Goal: Task Accomplishment & Management: Use online tool/utility

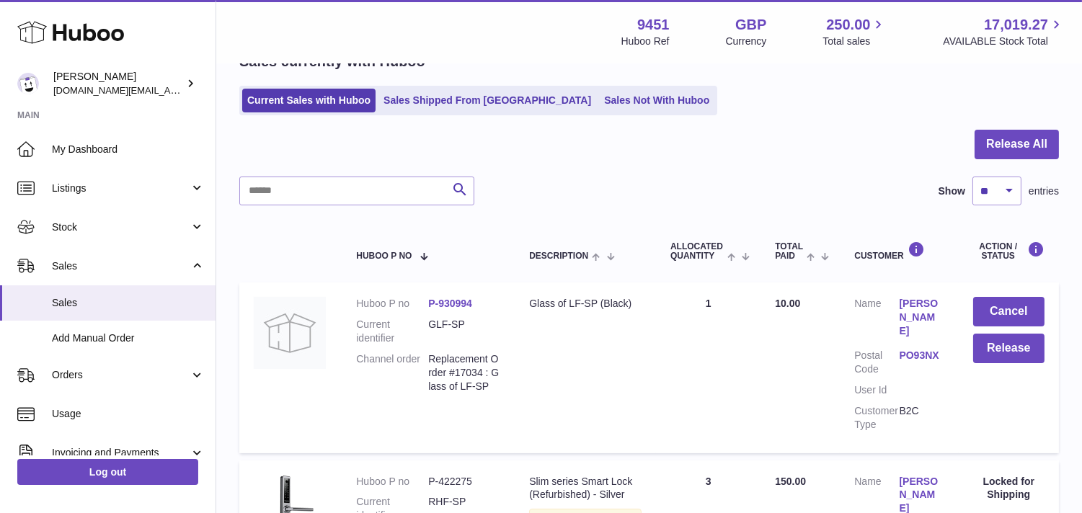
scroll to position [80, 0]
drag, startPoint x: 429, startPoint y: 355, endPoint x: 506, endPoint y: 404, distance: 91.0
click at [506, 404] on td "Huboo P no P-930994 Current identifier GLF-SP Channel order Replacement Order #…" at bounding box center [428, 367] width 173 height 170
copy dd "Replacement Order #17034 : Glass of LF-SP"
click at [751, 364] on td "Quantity Sold 1" at bounding box center [708, 367] width 105 height 170
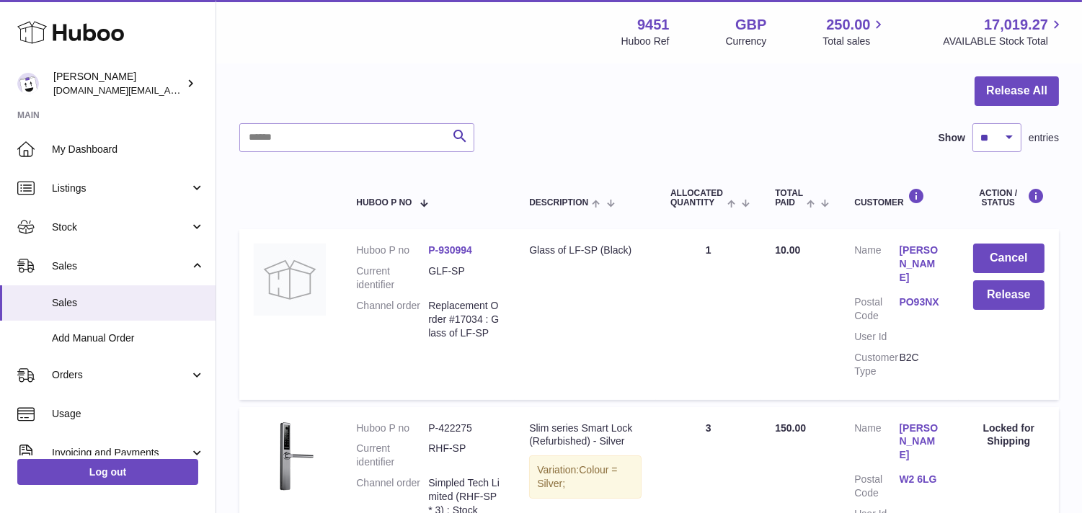
scroll to position [160, 0]
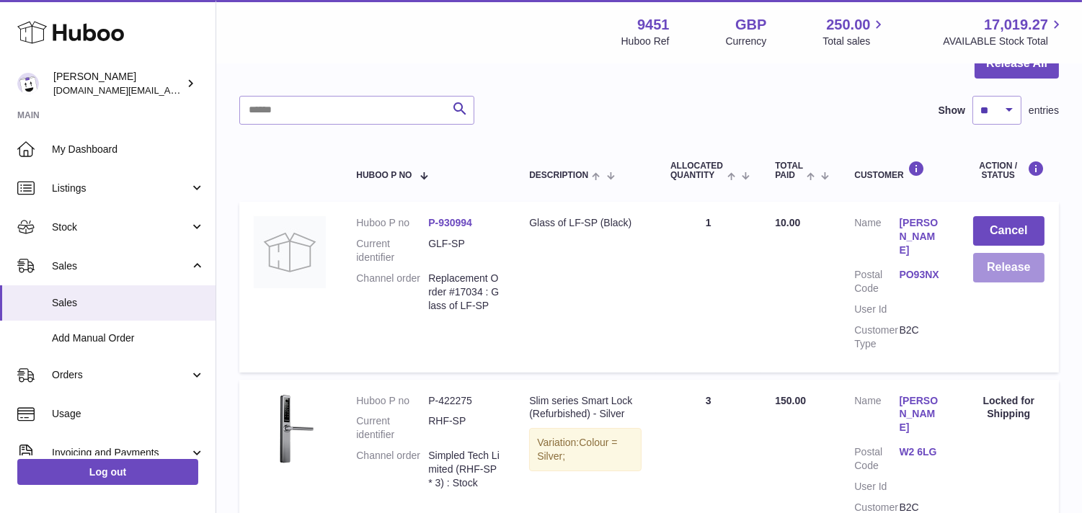
click at [1030, 276] on button "Release" at bounding box center [1008, 268] width 71 height 30
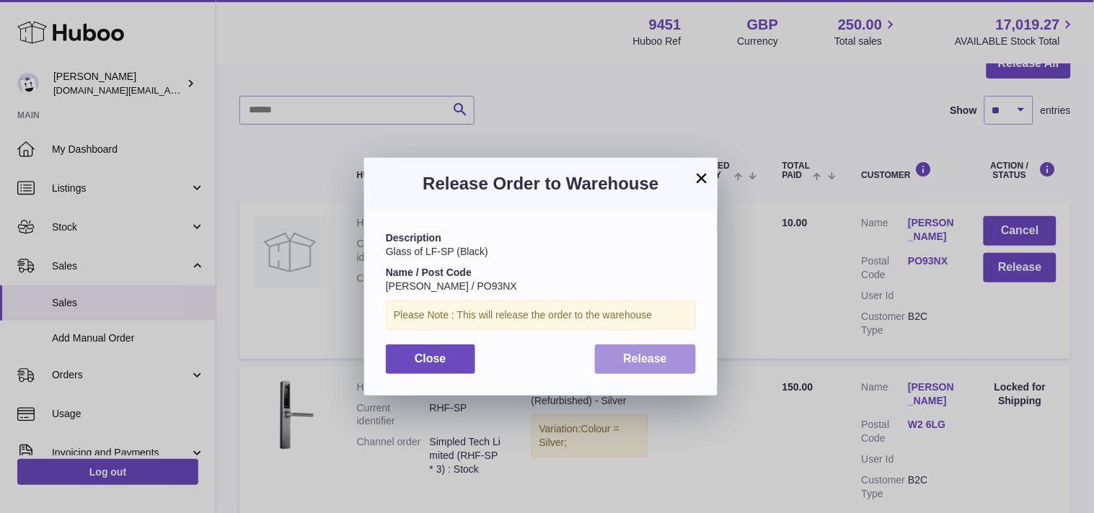
click at [627, 349] on button "Release" at bounding box center [646, 360] width 102 height 30
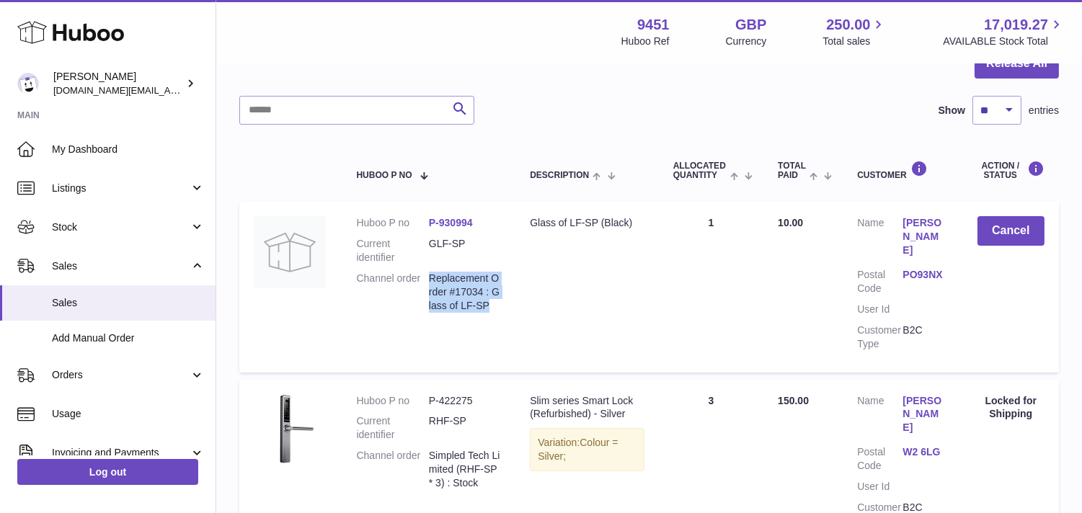
drag, startPoint x: 431, startPoint y: 282, endPoint x: 492, endPoint y: 336, distance: 81.7
click at [488, 319] on dl "Huboo P no P-930994 Current identifier GLF-SP Channel order Replacement Order #…" at bounding box center [428, 267] width 145 height 103
copy dd "Replacement Order #17034 : Glass of LF-SP"
drag, startPoint x: 890, startPoint y: 219, endPoint x: 928, endPoint y: 248, distance: 47.9
click at [928, 248] on dl "Customer Name [PERSON_NAME] Postal Code PO93NX User Id Customer Type B2C" at bounding box center [902, 286] width 91 height 141
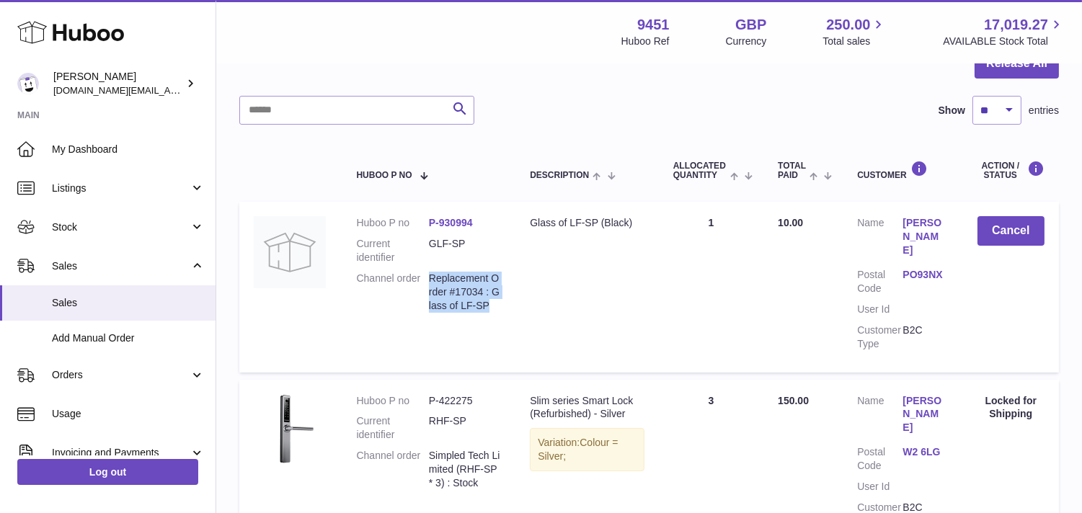
copy dl "[PERSON_NAME]"
click at [128, 341] on span "Add Manual Order" at bounding box center [128, 339] width 153 height 14
click at [275, 118] on input "text" at bounding box center [356, 110] width 235 height 29
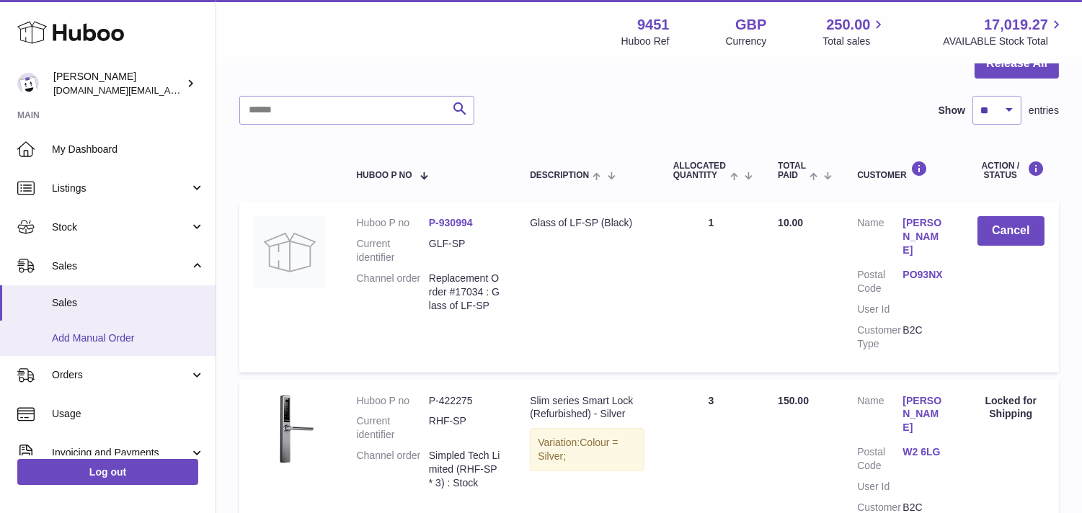
click at [95, 337] on span "Add Manual Order" at bounding box center [128, 339] width 153 height 14
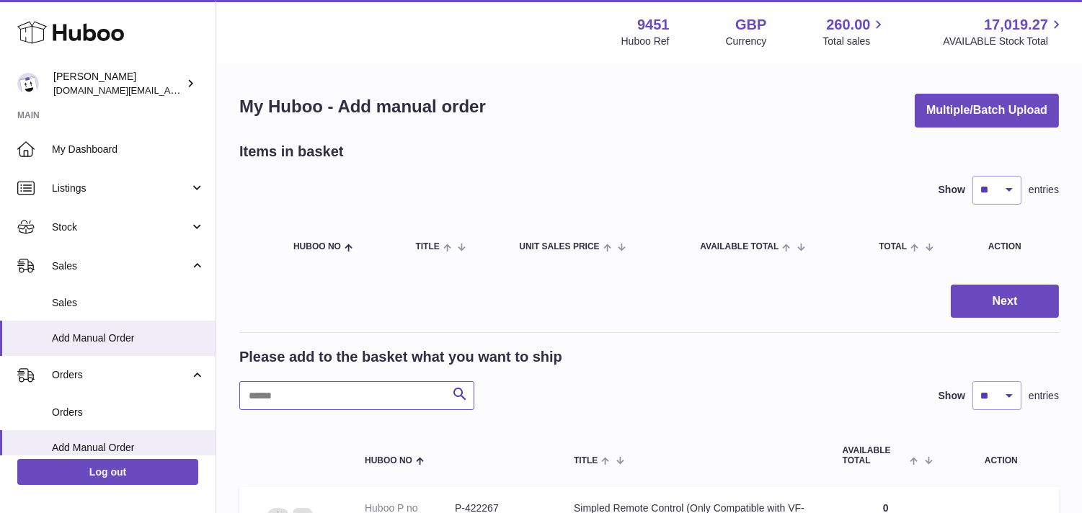
click at [342, 393] on input "text" at bounding box center [356, 395] width 235 height 29
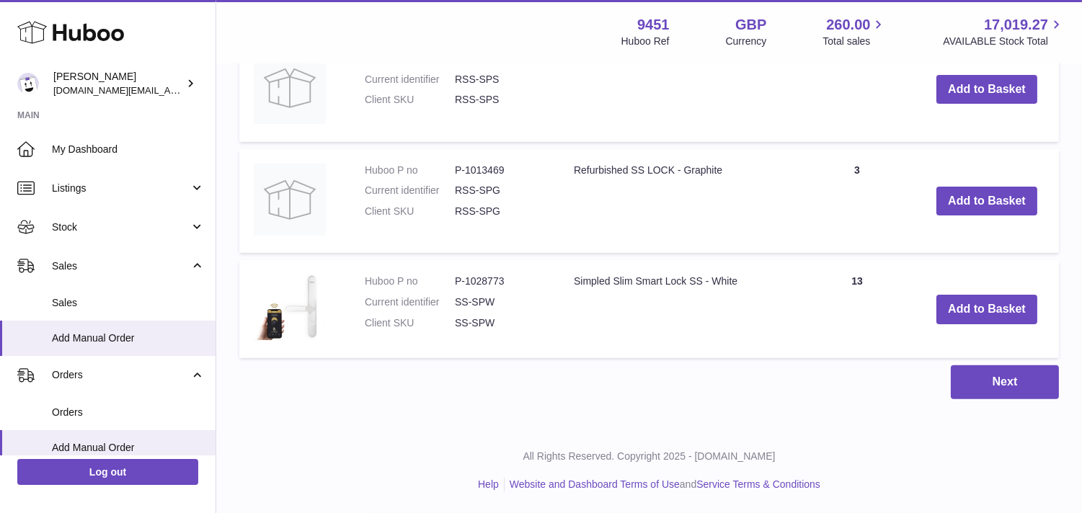
scroll to position [882, 0]
type input "*****"
